Goal: Communication & Community: Answer question/provide support

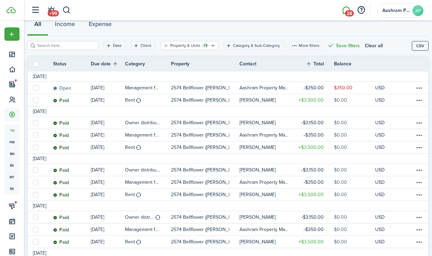
click at [349, 14] on span "28" at bounding box center [349, 13] width 9 height 6
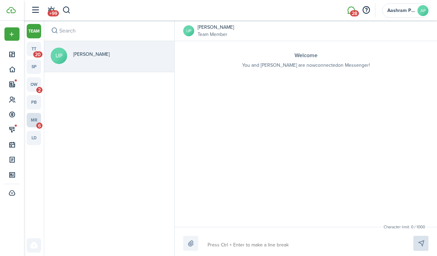
click at [35, 117] on link "mr 6" at bounding box center [34, 120] width 14 height 14
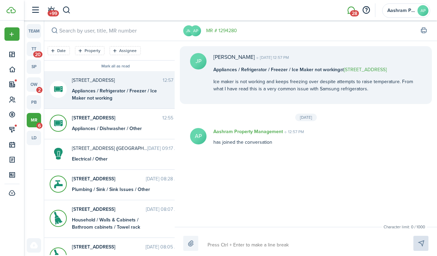
click at [116, 98] on div "Appliances / Refrigerator / Freezer / Ice Maker not working" at bounding box center [115, 94] width 86 height 14
click at [337, 81] on p "Ice maker is not working and keeps freezing over despite attempts to raise temp…" at bounding box center [317, 85] width 208 height 14
click at [278, 250] on textarea at bounding box center [302, 245] width 194 height 12
type textarea "H"
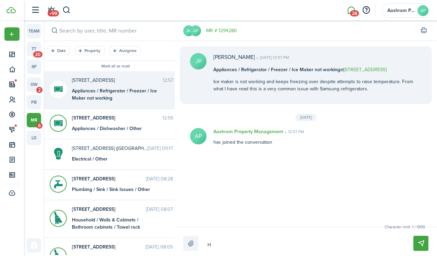
type textarea "Hi"
type textarea "Hi J"
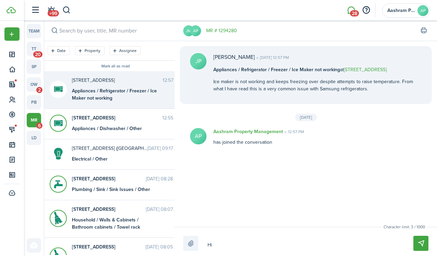
type textarea "Hi J"
type textarea "Hi [PERSON_NAME]"
type textarea "Hi Jus"
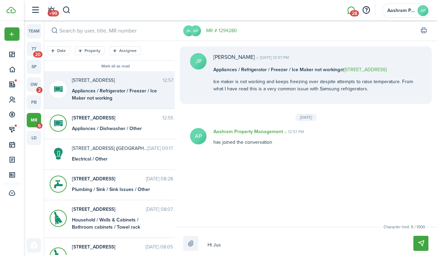
type textarea "Hi Just"
type textarea "Hi Justi"
type textarea "Hi [PERSON_NAME]"
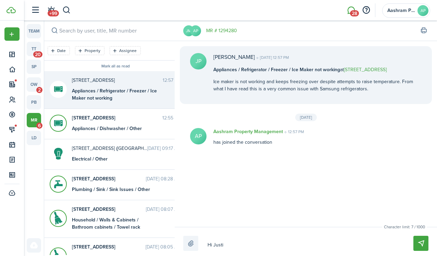
type textarea "Hi [PERSON_NAME]"
type textarea "Hi [PERSON_NAME]."
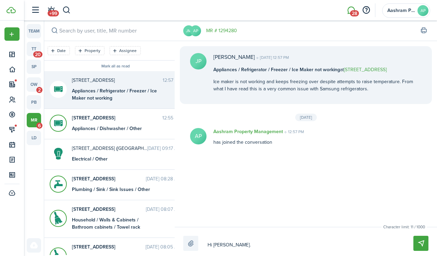
type textarea "Hi [PERSON_NAME]. S"
type textarea "Hi [PERSON_NAME]. Su"
type textarea "Hi [PERSON_NAME]. Sur"
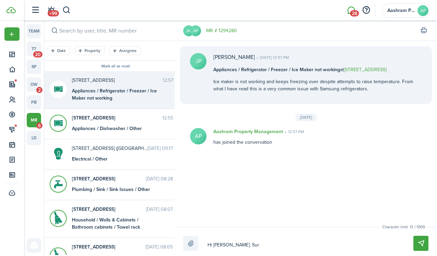
type textarea "Hi [PERSON_NAME]. Sur"
type textarea "Hi [PERSON_NAME]. Sure"
type textarea "Hi [PERSON_NAME]. Sure,"
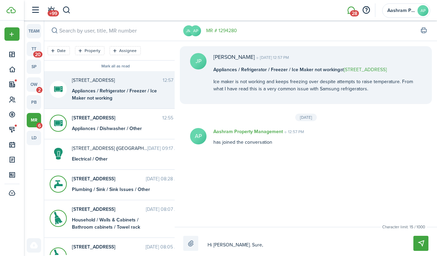
type textarea "Hi [PERSON_NAME]. Sure,"
type textarea "Hi [PERSON_NAME]. Sure, i"
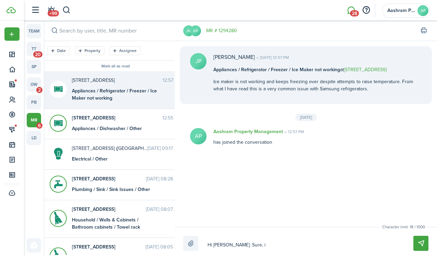
type textarea "Hi [PERSON_NAME]. Sure, i"
type textarea "Hi [PERSON_NAME]. Sure, I"
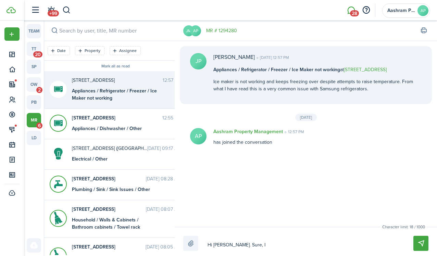
type textarea "Hi [PERSON_NAME]. Sure, I"
type textarea "Hi [PERSON_NAME]. Sure, I w"
type textarea "Hi [PERSON_NAME]. Sure, I wi"
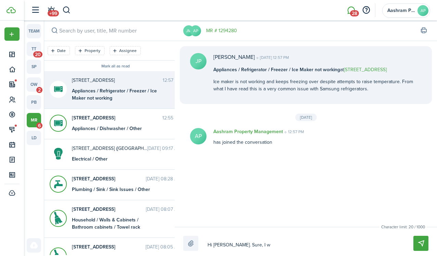
type textarea "Hi [PERSON_NAME]. Sure, I wi"
type textarea "Hi [PERSON_NAME]. Sure, I wil"
type textarea "Hi [PERSON_NAME]. Sure, I will"
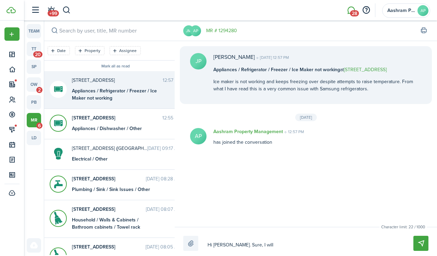
type textarea "Hi [PERSON_NAME]. Sure, I will"
type textarea "Hi [PERSON_NAME]. Sure, I will s"
type textarea "Hi [PERSON_NAME]. Sure, I will se"
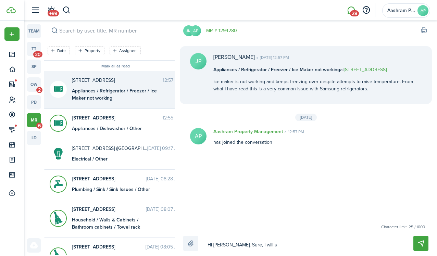
type textarea "Hi [PERSON_NAME]. Sure, I will se"
type textarea "Hi [PERSON_NAME]. Sure, I will sen"
type textarea "Hi [PERSON_NAME]. Sure, I will send"
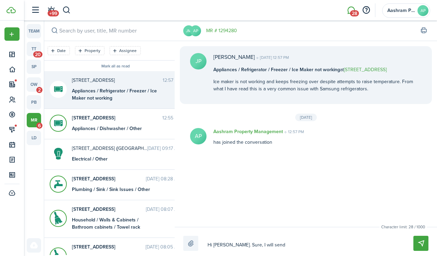
type textarea "Hi [PERSON_NAME]. Sure, I will send"
type textarea "Hi [PERSON_NAME]. Sure, I will send F"
type textarea "Hi [PERSON_NAME]. Sure, I will send Fr"
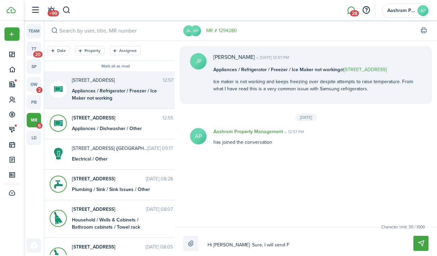
type textarea "Hi [PERSON_NAME]. Sure, I will send Fr"
type textarea "Hi [PERSON_NAME]. Sure, I will send Fra"
type textarea "Hi [PERSON_NAME]. Sure, I will send [PERSON_NAME]"
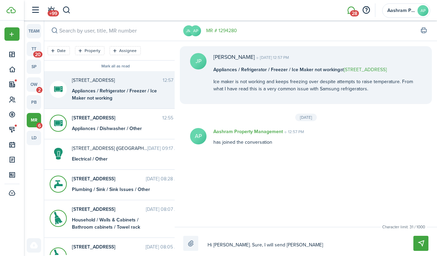
type textarea "Hi [PERSON_NAME]. Sure, I will send [PERSON_NAME]"
type textarea "Hi [PERSON_NAME]. Sure, I will send [PERSON_NAME] ("
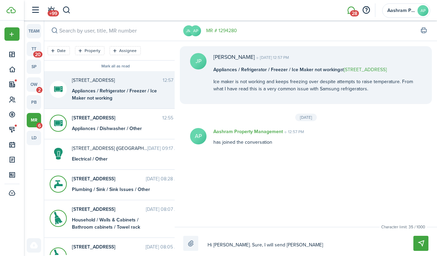
type textarea "Hi [PERSON_NAME]. Sure, I will send [PERSON_NAME] ("
type textarea "Hi [PERSON_NAME]. Sure, I will send [PERSON_NAME] (m"
type textarea "Hi [PERSON_NAME]. Sure, I will send [PERSON_NAME] (my"
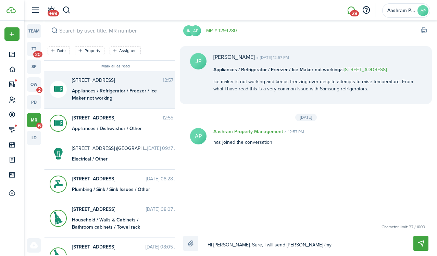
type textarea "Hi [PERSON_NAME]. Sure, I will send [PERSON_NAME] (my"
type textarea "Hi [PERSON_NAME]. Sure, I will send [PERSON_NAME] (my h"
type textarea "Hi [PERSON_NAME]. Sure, I will send [PERSON_NAME] (my ha"
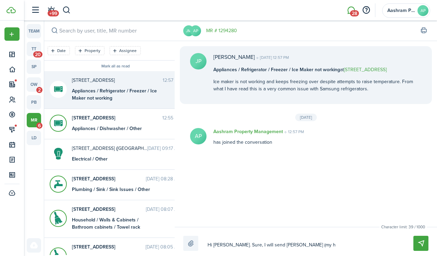
type textarea "Hi [PERSON_NAME]. Sure, I will send [PERSON_NAME] (my ha"
type textarea "Hi [PERSON_NAME]. Sure, I will send [PERSON_NAME] (my han"
type textarea "Hi [PERSON_NAME]. Sure, I will send [PERSON_NAME] (my hand"
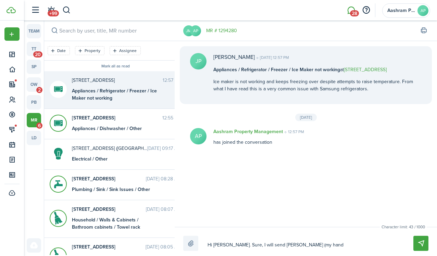
type textarea "Hi [PERSON_NAME]. Sure, I will send [PERSON_NAME] (my handy"
type textarea "Hi [PERSON_NAME]. Sure, I will send [PERSON_NAME] (my handym"
type textarea "Hi [PERSON_NAME]. Sure, I will send [PERSON_NAME] (my handyma"
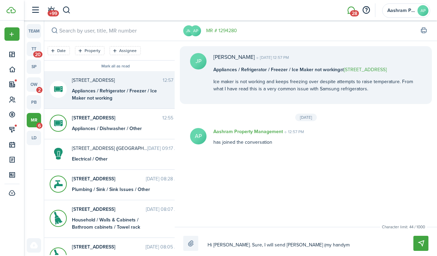
type textarea "Hi [PERSON_NAME]. Sure, I will send [PERSON_NAME] (my handyma"
type textarea "Hi [PERSON_NAME]. Sure, I will send [PERSON_NAME] (my handyman"
type textarea "Hi [PERSON_NAME]. Sure, I will send [PERSON_NAME] (my handyman)"
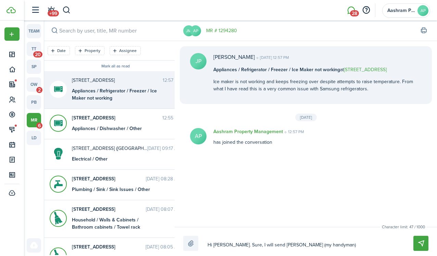
type textarea "Hi [PERSON_NAME]. Sure, I will send [PERSON_NAME] (my handyman)"
type textarea "Hi [PERSON_NAME]. Sure, I will send [PERSON_NAME] (my handyman) t"
type textarea "Hi [PERSON_NAME]. Sure, I will send [PERSON_NAME] (my handyman) to"
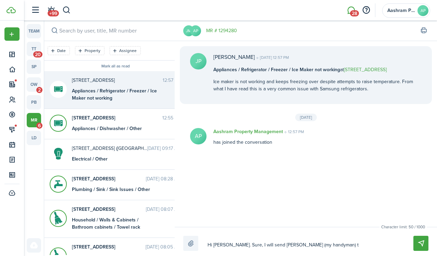
type textarea "Hi [PERSON_NAME]. Sure, I will send [PERSON_NAME] (my handyman) to"
type textarea "Hi [PERSON_NAME]. Sure, I will send [PERSON_NAME] (my handyman) to t"
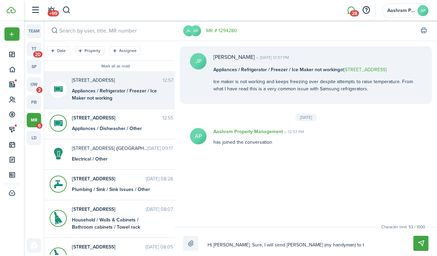
type textarea "Hi [PERSON_NAME]. Sure, I will send [PERSON_NAME] (my handyman) to ta"
type textarea "Hi [PERSON_NAME]. Sure, I will send [PERSON_NAME] (my handyman) to tak"
type textarea "Hi [PERSON_NAME]. Sure, I will send [PERSON_NAME] (my handyman) to take"
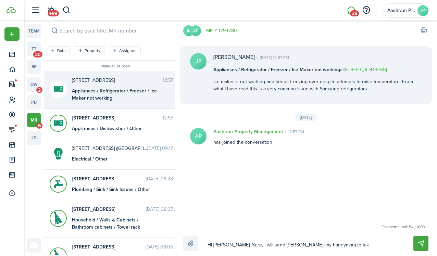
type textarea "Hi [PERSON_NAME]. Sure, I will send [PERSON_NAME] (my handyman) to take"
type textarea "Hi [PERSON_NAME]. Sure, I will send [PERSON_NAME] (my handyman) to take a"
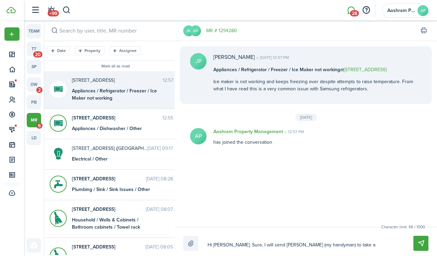
type textarea "Hi [PERSON_NAME]. Sure, I will send [PERSON_NAME] (my handyman) to take a"
type textarea "Hi [PERSON_NAME]. Sure, I will send [PERSON_NAME] (my handyman) to take a l"
type textarea "Hi [PERSON_NAME]. Sure, I will send [PERSON_NAME] (my handyman) to take a lo"
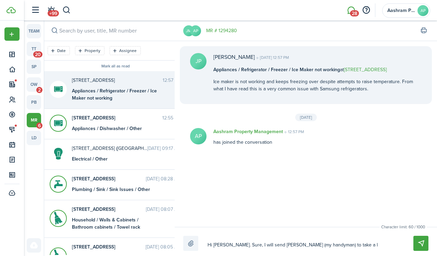
type textarea "Hi [PERSON_NAME]. Sure, I will send [PERSON_NAME] (my handyman) to take a lo"
type textarea "Hi [PERSON_NAME]. Sure, I will send [PERSON_NAME] (my handyman) to take a loo"
type textarea "Hi [PERSON_NAME]. Sure, I will send [PERSON_NAME] (my handyman) to take a look"
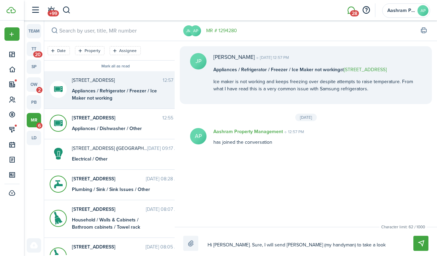
type textarea "Hi [PERSON_NAME]. Sure, I will send [PERSON_NAME] (my handyman) to take a look,"
type textarea "Hi [PERSON_NAME]. Sure, I will send [PERSON_NAME] (my handyman) to take a look,…"
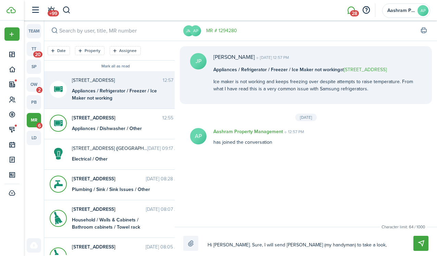
type textarea "Hi [PERSON_NAME]. Sure, I will send [PERSON_NAME] (my handyman) to take a look,…"
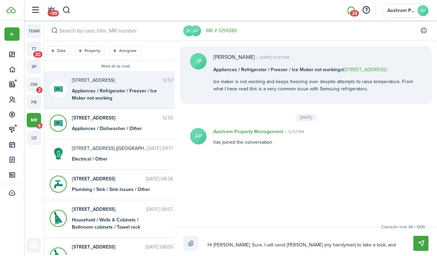
type textarea "Hi [PERSON_NAME]. Sure, I will send [PERSON_NAME] (my handyman) to take a look,…"
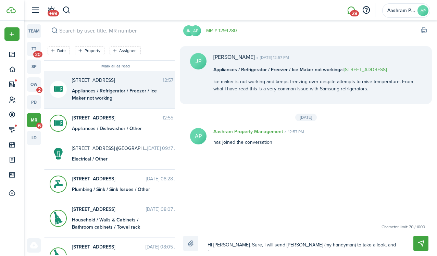
type textarea "Hi [PERSON_NAME]. Sure, I will send [PERSON_NAME] (my handyman) to take a look,…"
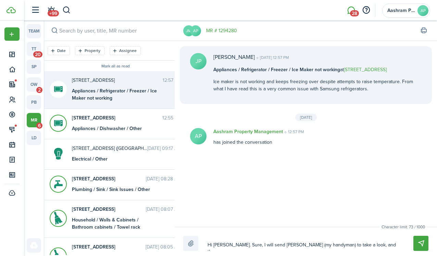
type textarea "Hi [PERSON_NAME]. Sure, I will send [PERSON_NAME] (my handyman) to take a look,…"
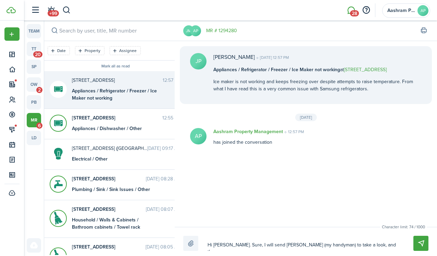
type textarea "Hi [PERSON_NAME]. Sure, I will send [PERSON_NAME] (my handyman) to take a look,…"
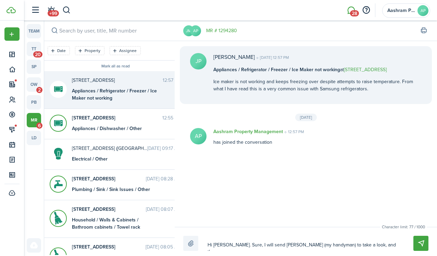
type textarea "Hi [PERSON_NAME]. Sure, I will send [PERSON_NAME] (my handyman) to take a look,…"
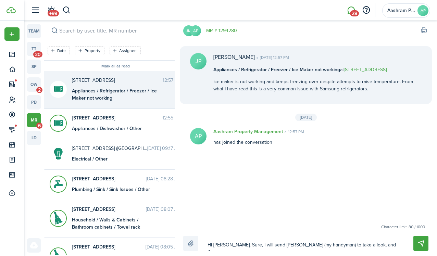
type textarea "Hi [PERSON_NAME]. Sure, I will send [PERSON_NAME] (my handyman) to take a look,…"
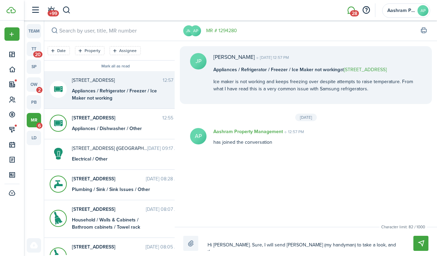
type textarea "Hi [PERSON_NAME]. Sure, I will send [PERSON_NAME] (my handyman) to take a look,…"
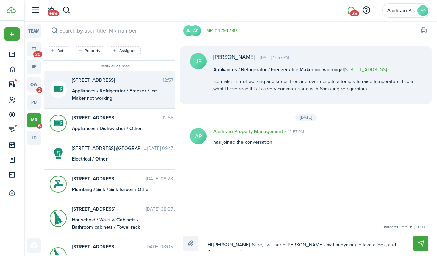
type textarea "Hi [PERSON_NAME]. Sure, I will send [PERSON_NAME] (my handyman) to take a look,…"
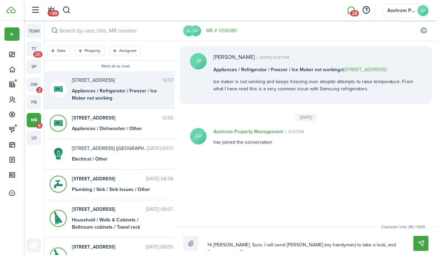
type textarea "Hi [PERSON_NAME]. Sure, I will send [PERSON_NAME] (my handyman) to take a look,…"
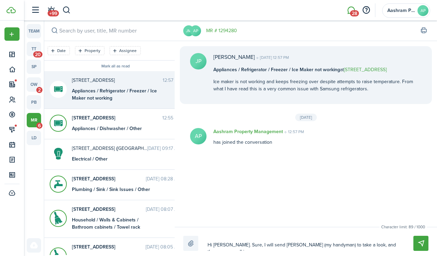
type textarea "Hi [PERSON_NAME]. Sure, I will send [PERSON_NAME] (my handyman) to take a look,…"
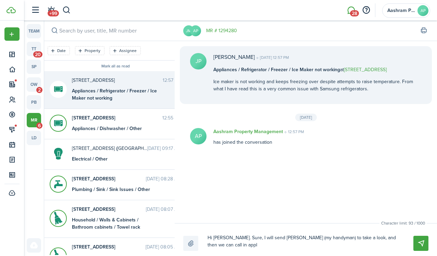
type textarea "Hi [PERSON_NAME]. Sure, I will send [PERSON_NAME] (my handyman) to take a look,…"
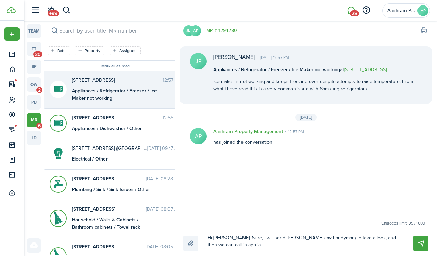
type textarea "Hi [PERSON_NAME]. Sure, I will send [PERSON_NAME] (my handyman) to take a look,…"
click at [425, 248] on button "Send" at bounding box center [420, 243] width 15 height 15
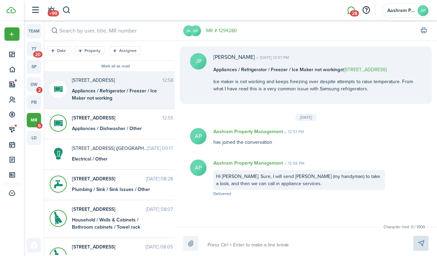
click at [237, 84] on p "Ice maker is not working and keeps freezing over despite attempts to raise temp…" at bounding box center [317, 85] width 208 height 14
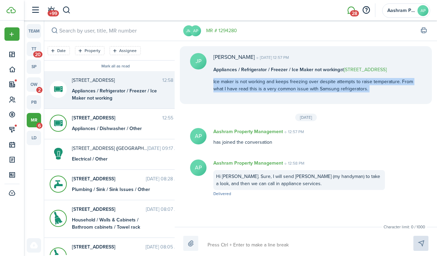
click at [237, 84] on p "Ice maker is not working and keeps freezing over despite attempts to raise temp…" at bounding box center [317, 85] width 208 height 14
copy p "Ice maker is not working and keeps freezing over despite attempts to raise temp…"
